Goal: Entertainment & Leisure: Consume media (video, audio)

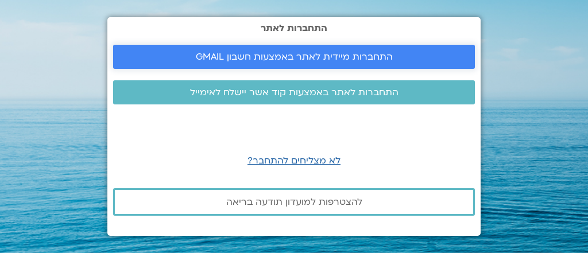
click at [325, 56] on span "התחברות מיידית לאתר באמצעות חשבון GMAIL" at bounding box center [294, 57] width 197 height 10
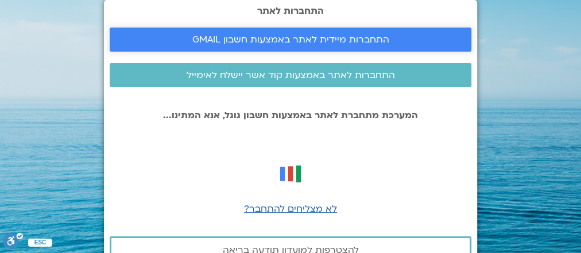
click at [329, 40] on span "התחברות מיידית לאתר באמצעות חשבון GMAIL" at bounding box center [290, 39] width 197 height 10
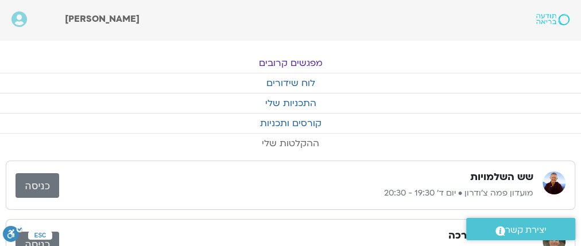
click at [303, 144] on link "ההקלטות שלי" at bounding box center [290, 144] width 581 height 20
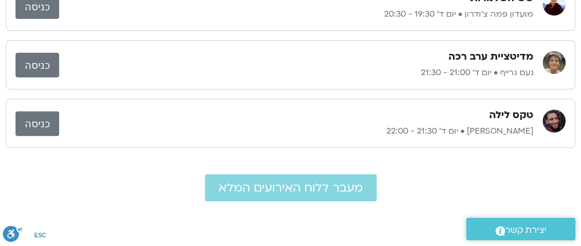
scroll to position [276, 0]
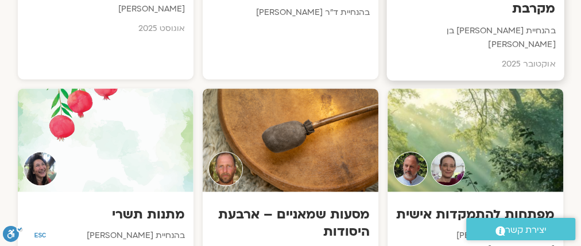
scroll to position [873, 0]
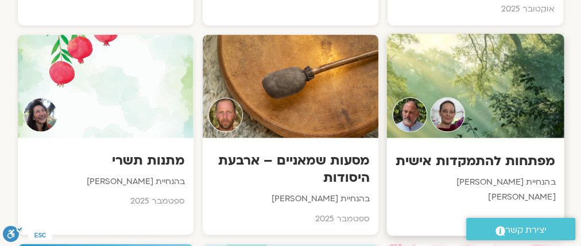
click at [448, 97] on img at bounding box center [447, 114] width 35 height 35
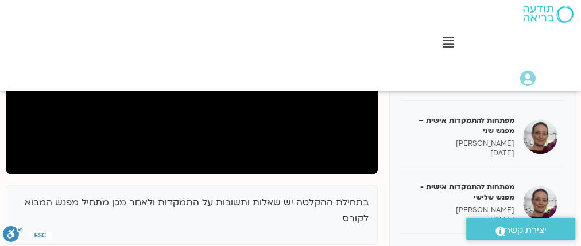
scroll to position [322, 0]
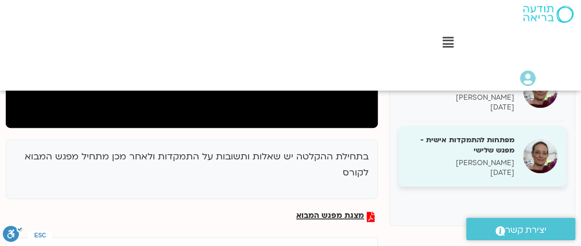
click at [462, 148] on h5 "מפתחות להתמקדות אישית -מפגש שלישי" at bounding box center [460, 145] width 107 height 21
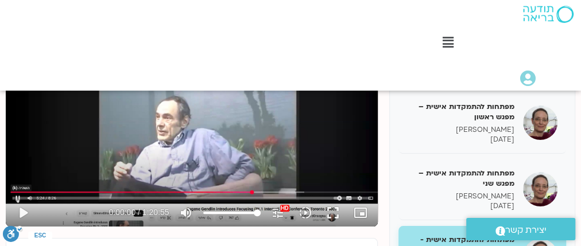
scroll to position [269, 0]
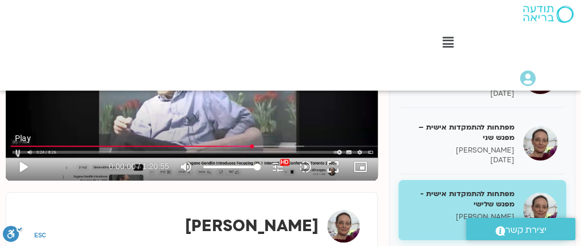
click at [25, 163] on button "play_arrow" at bounding box center [23, 167] width 28 height 28
click at [280, 153] on input "Seek" at bounding box center [192, 152] width 358 height 7
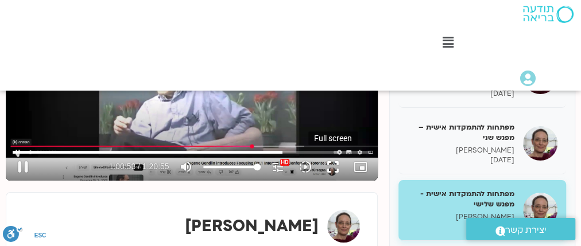
click at [331, 167] on button "fullscreen" at bounding box center [333, 167] width 28 height 28
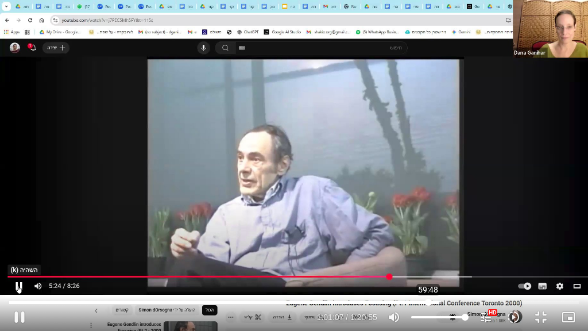
click at [428, 246] on input "Seek" at bounding box center [294, 302] width 570 height 7
click at [416, 246] on input "Seek" at bounding box center [294, 302] width 570 height 7
click at [403, 246] on input "Seek" at bounding box center [294, 302] width 570 height 7
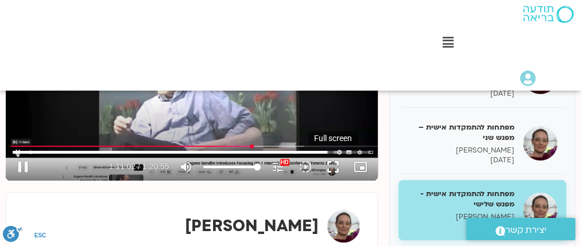
click at [338, 165] on button "fullscreen" at bounding box center [333, 167] width 28 height 28
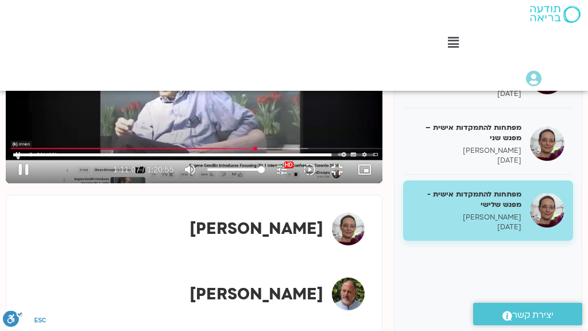
type input "4267.321525"
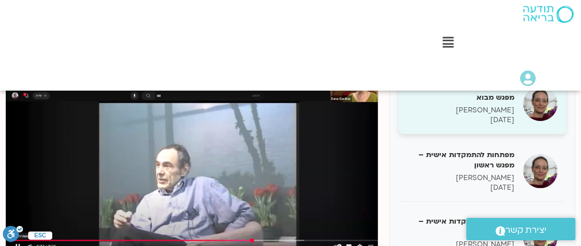
scroll to position [131, 0]
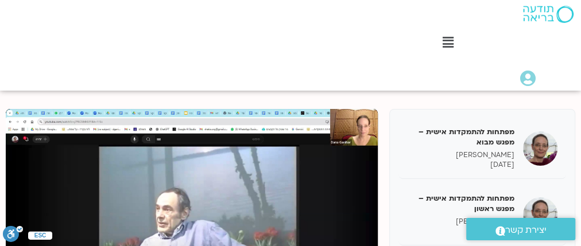
type input "4855.68267"
